Goal: Information Seeking & Learning: Learn about a topic

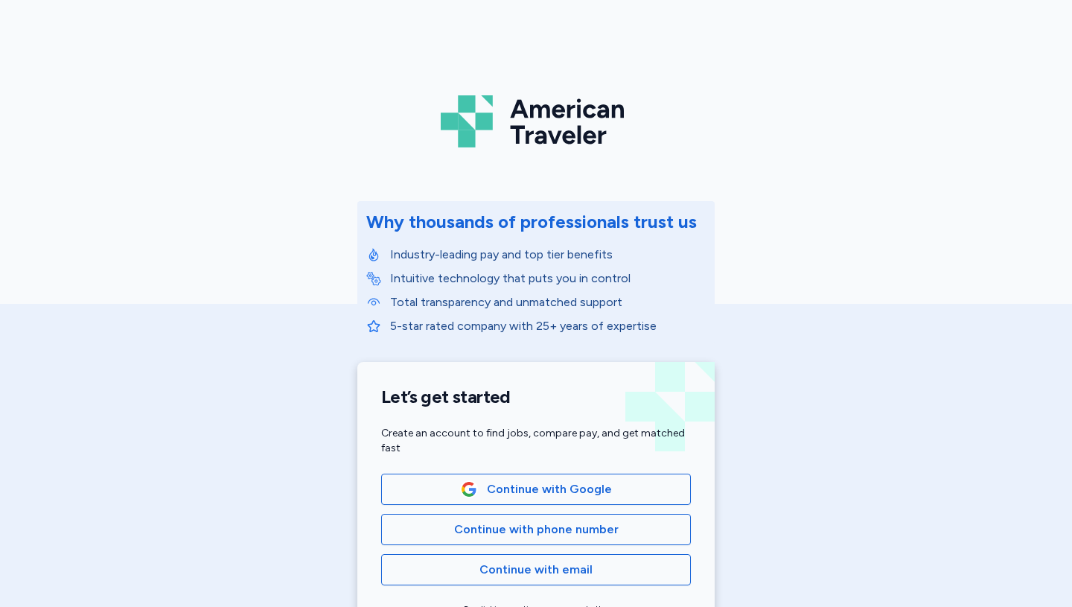
click at [504, 576] on span "Continue with email" at bounding box center [535, 570] width 113 height 18
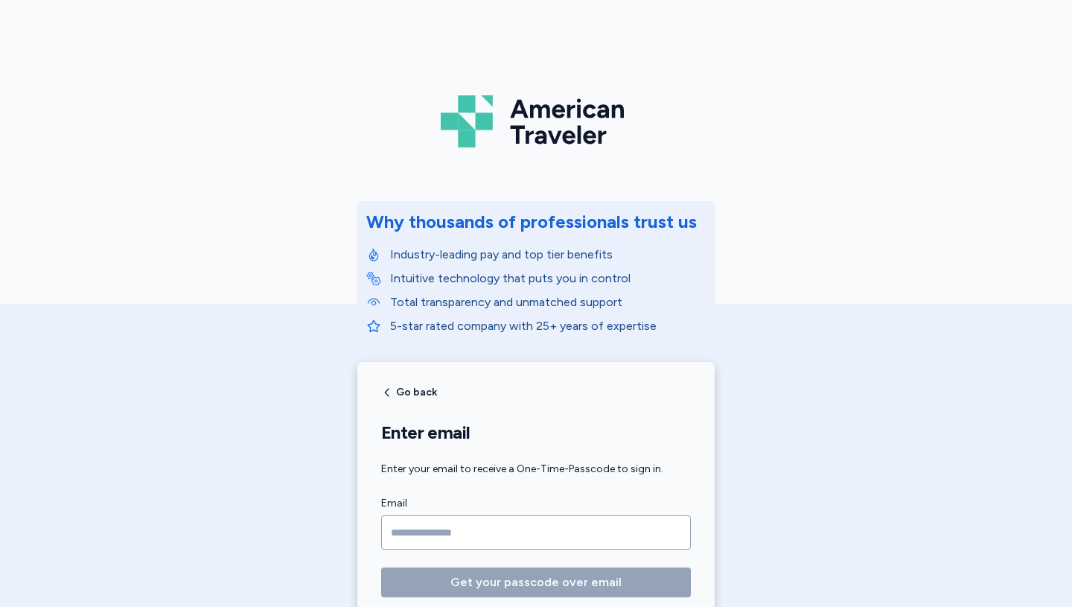
click at [507, 526] on input "Email" at bounding box center [536, 532] width 310 height 34
click at [409, 533] on input "Email" at bounding box center [536, 532] width 310 height 34
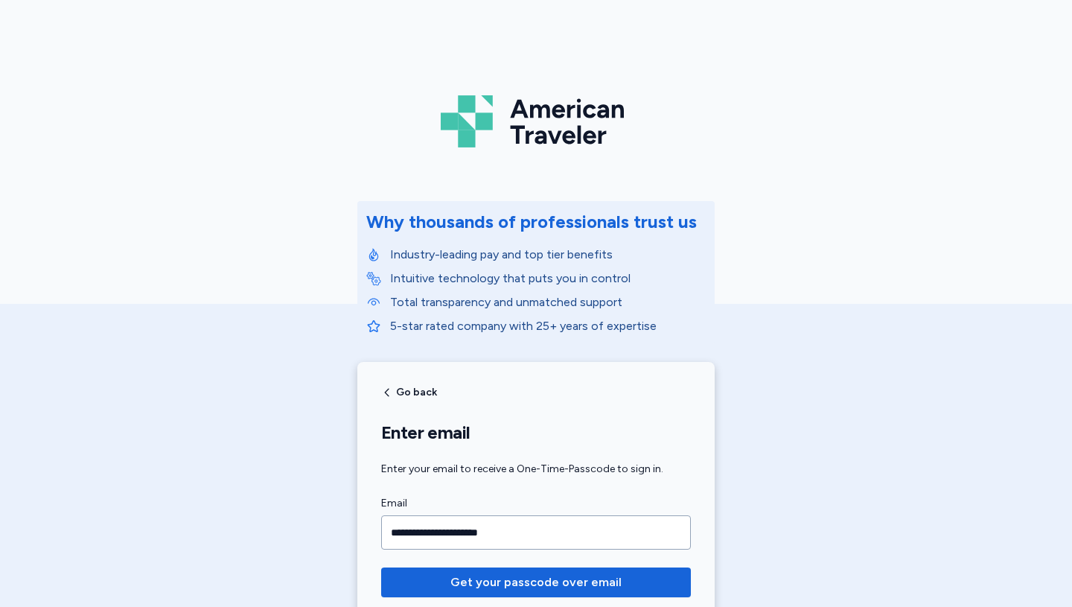
type input "**********"
click at [525, 588] on span "Get your passcode over email" at bounding box center [535, 582] width 171 height 18
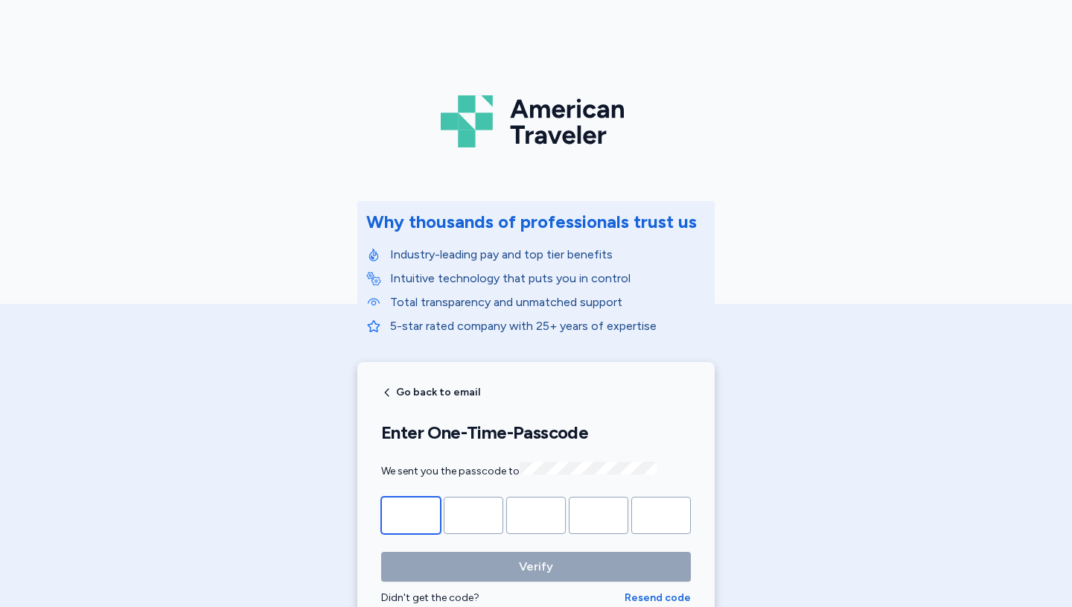
click at [400, 523] on input "Please enter OTP character 1" at bounding box center [411, 515] width 60 height 37
click at [412, 514] on input "Please enter OTP character 1" at bounding box center [411, 515] width 60 height 37
paste input "*"
type input "*"
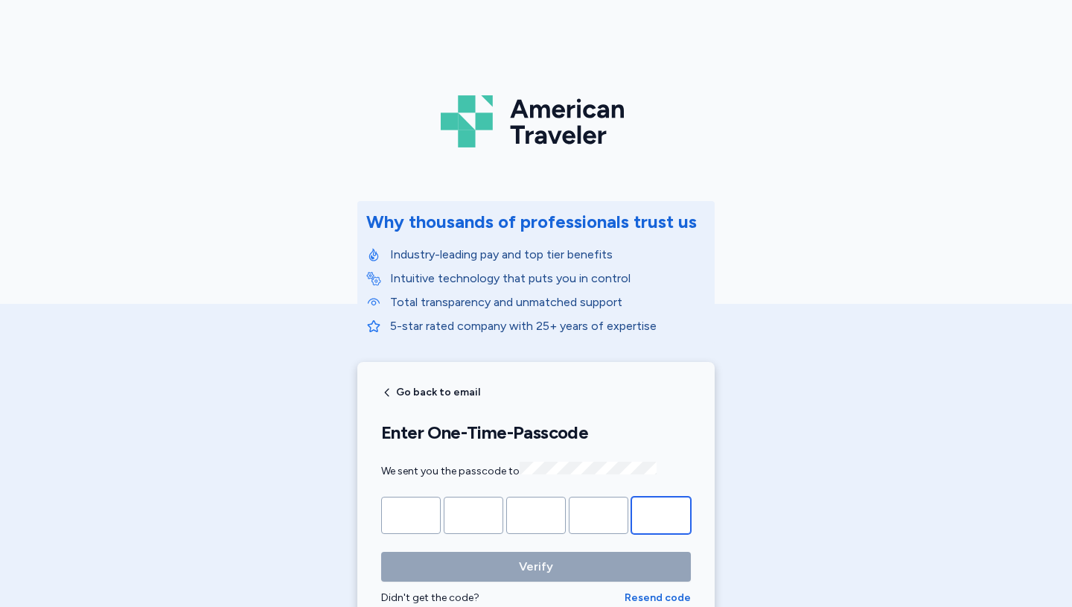
type input "*"
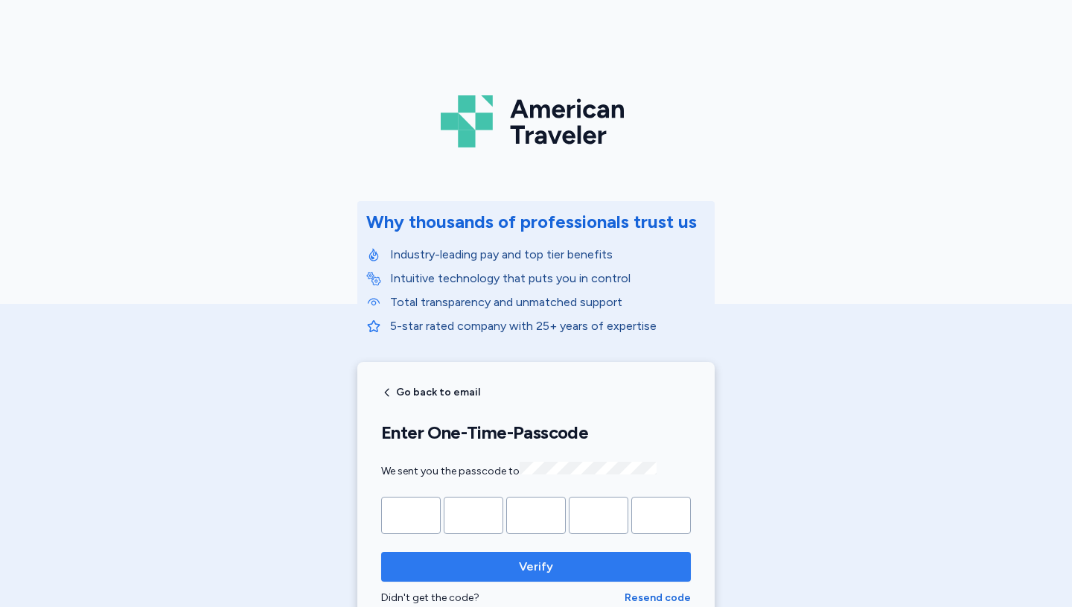
click at [485, 564] on span "Verify" at bounding box center [536, 567] width 286 height 18
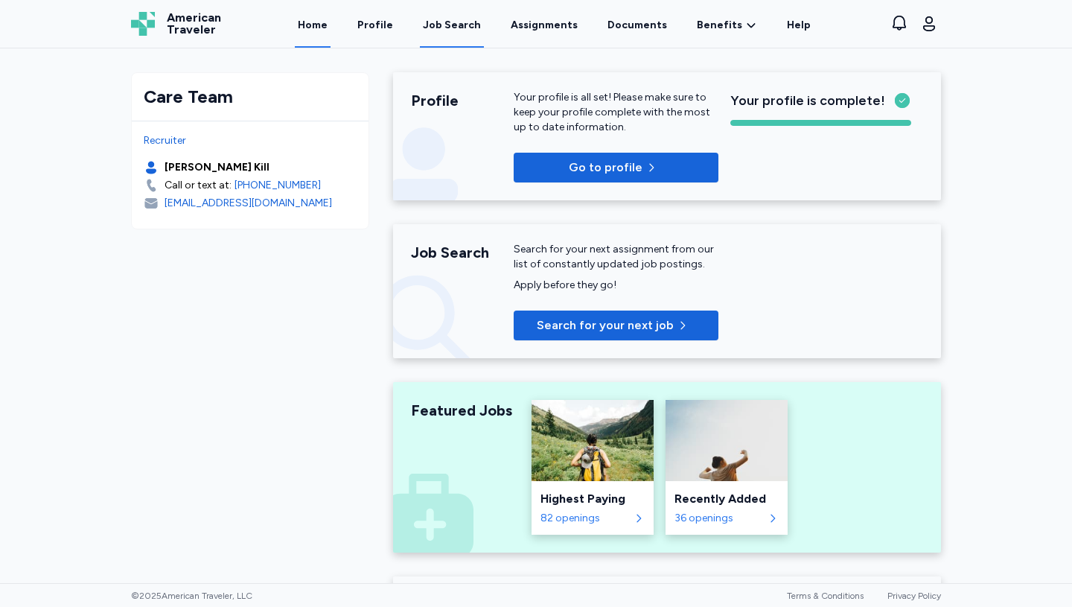
click at [460, 25] on div "Job Search" at bounding box center [452, 25] width 58 height 15
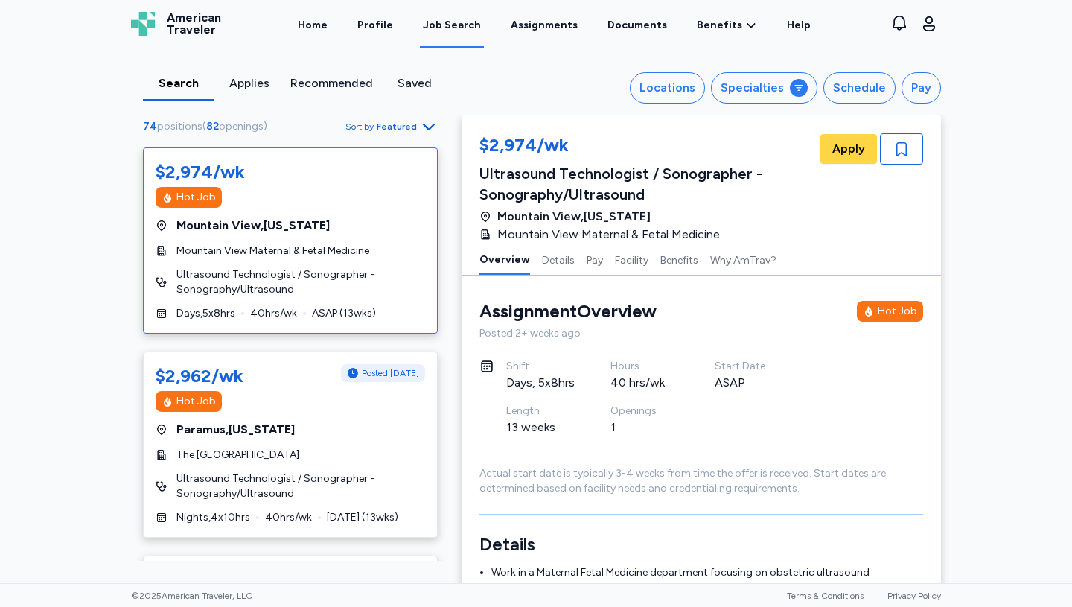
click at [413, 127] on span "Sort by Featured" at bounding box center [391, 127] width 92 height 18
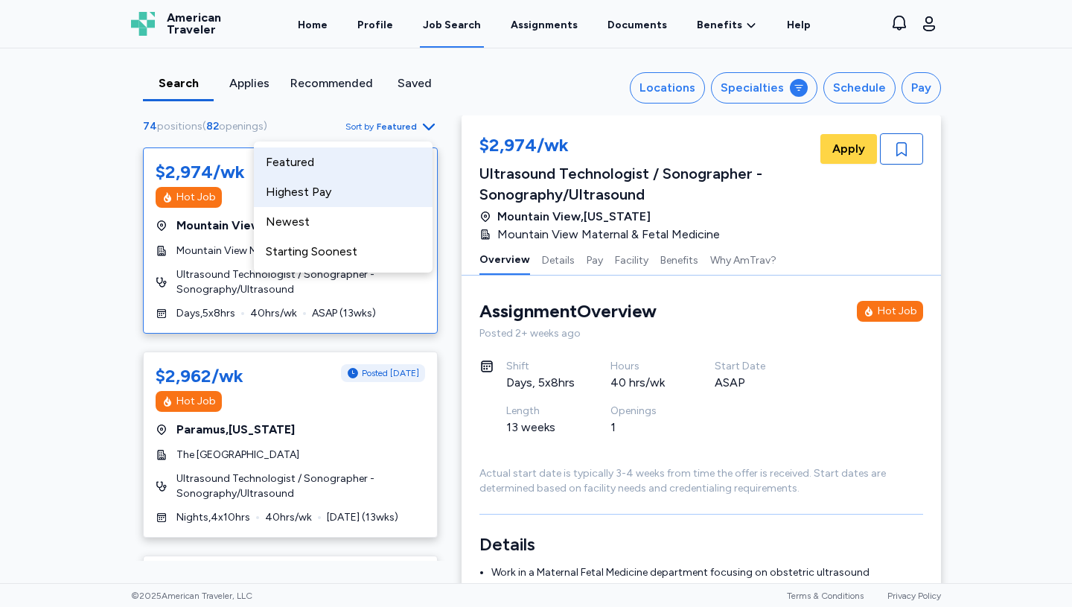
click at [301, 196] on div "Highest Pay" at bounding box center [343, 192] width 179 height 30
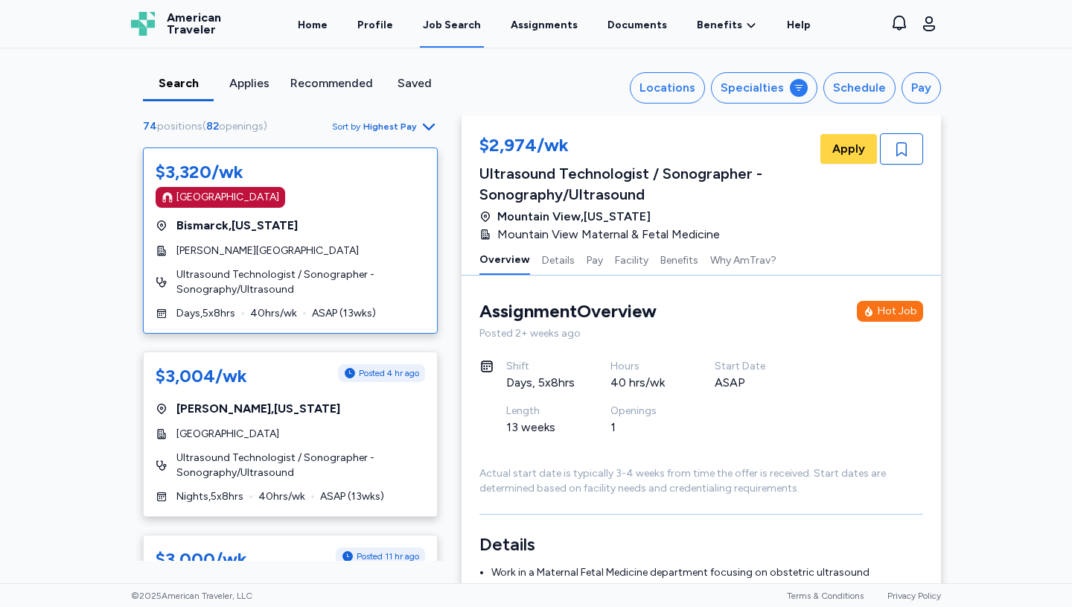
click at [369, 205] on div "[GEOGRAPHIC_DATA]" at bounding box center [290, 197] width 269 height 21
